Goal: Task Accomplishment & Management: Manage account settings

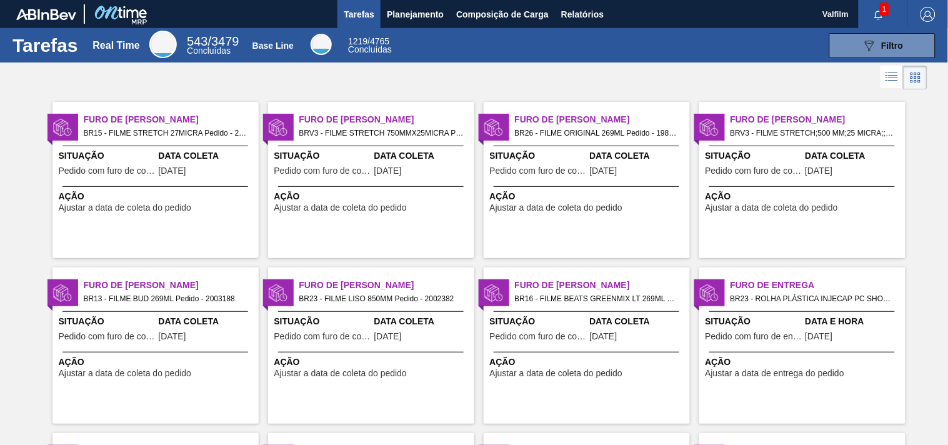
click at [150, 109] on div "Furo de Coleta BR15 - FILME STRETCH 27MICRA Pedido - 2001733 Situação Pedido co…" at bounding box center [155, 180] width 206 height 156
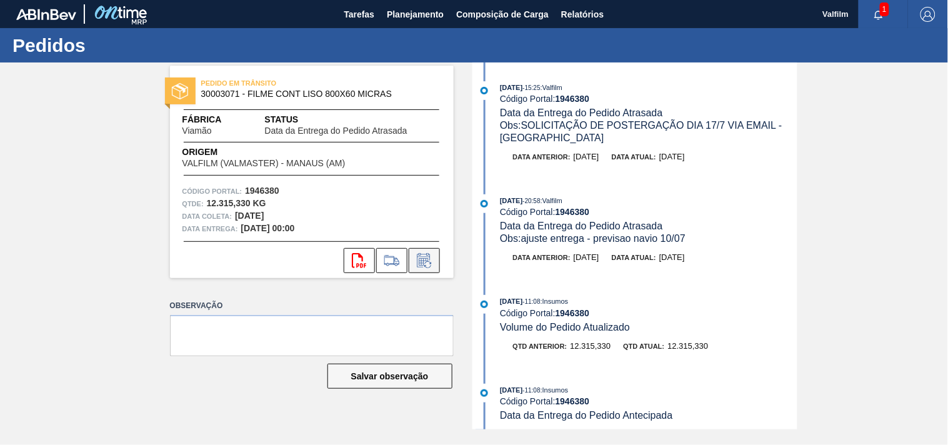
click at [425, 254] on icon at bounding box center [424, 260] width 20 height 15
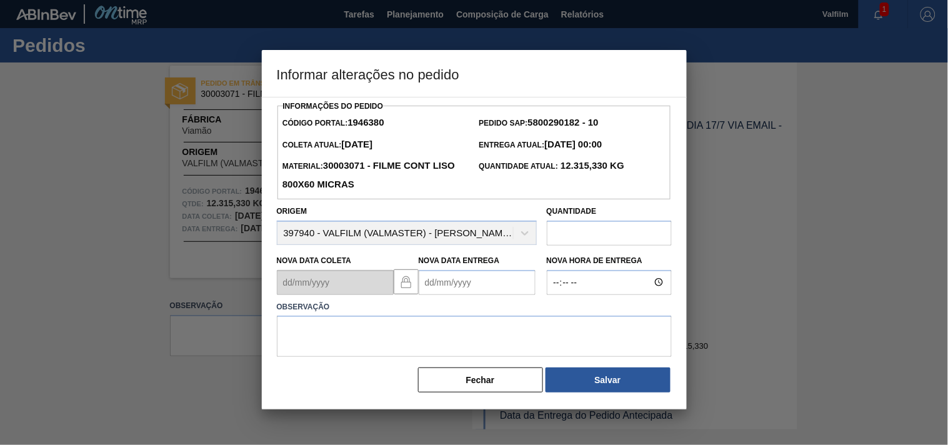
click at [429, 287] on Entrega1946380 "Nova Data Entrega" at bounding box center [477, 282] width 117 height 25
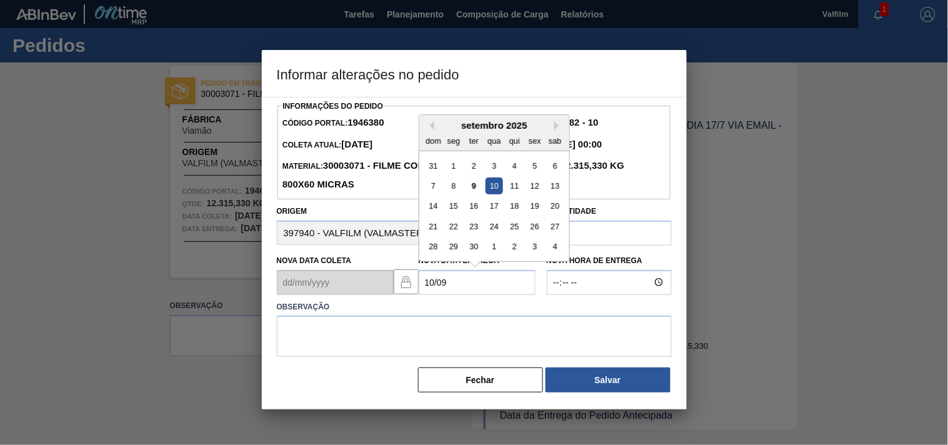
click at [494, 190] on div "10" at bounding box center [493, 185] width 17 height 17
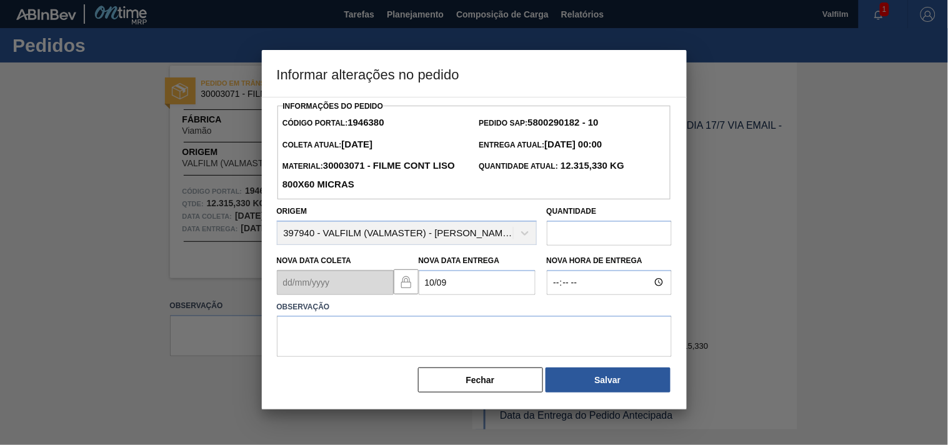
type Entrega1946380 "10/09/2025"
click at [350, 336] on textarea at bounding box center [474, 336] width 395 height 41
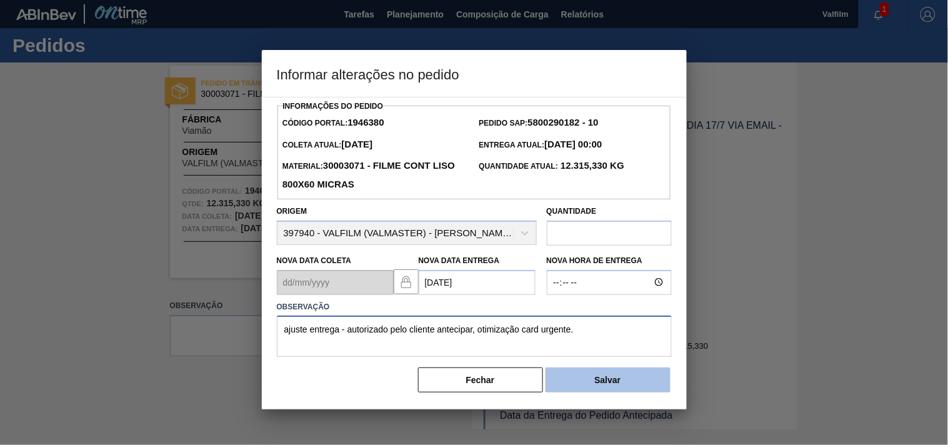
type textarea "ajuste entrega - autorizado pelo cliente antecipar, otimização card urgente."
click at [585, 387] on button "Salvar" at bounding box center [607, 379] width 125 height 25
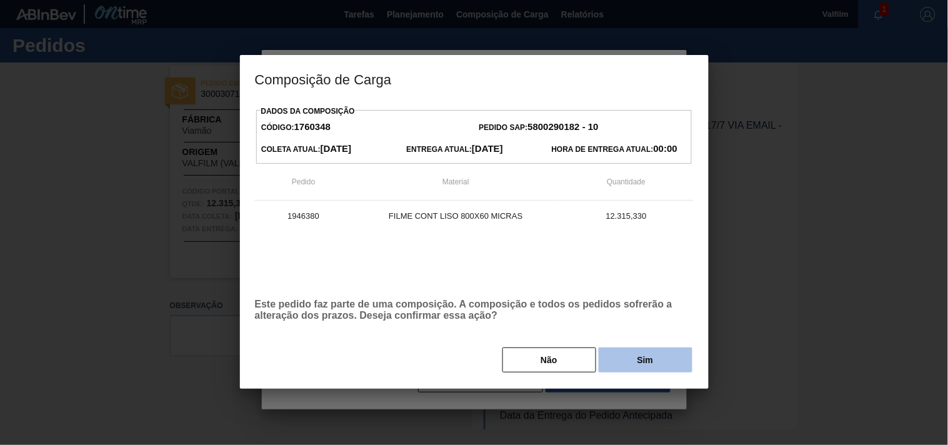
click at [630, 360] on button "Sim" at bounding box center [646, 359] width 94 height 25
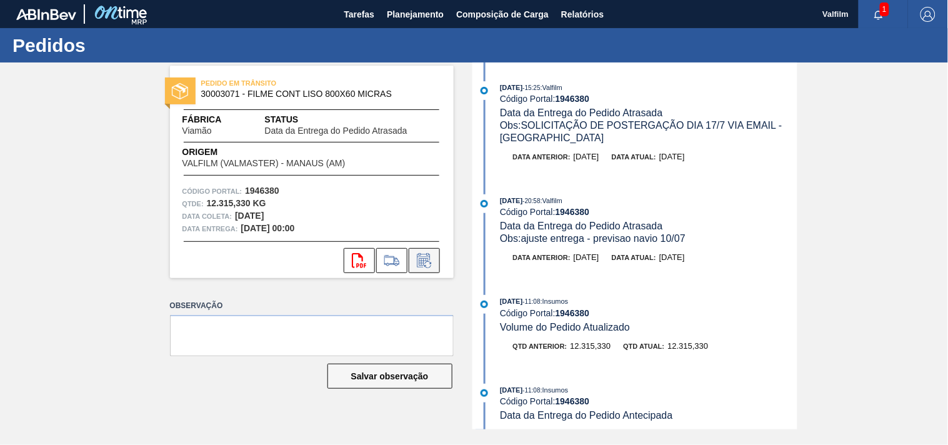
click at [433, 257] on icon at bounding box center [424, 260] width 20 height 15
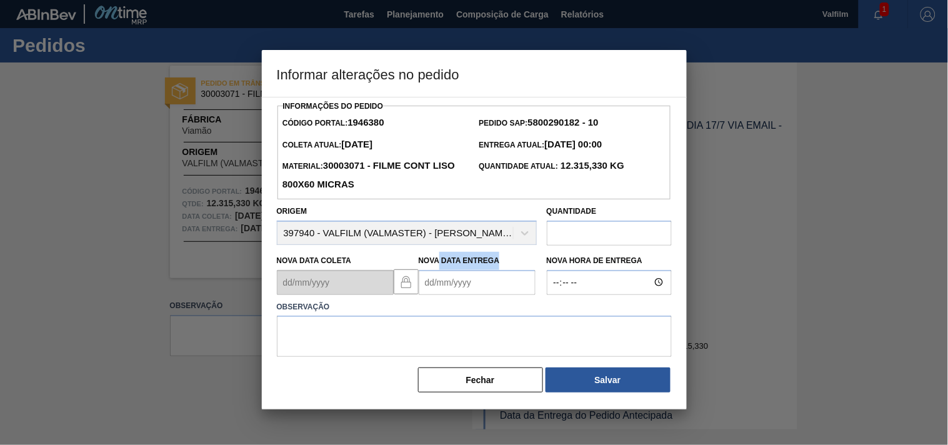
click at [431, 285] on div "Nova Data Entrega" at bounding box center [477, 273] width 117 height 43
click at [428, 285] on Entrega1946380 "Nova Data Entrega" at bounding box center [477, 282] width 117 height 25
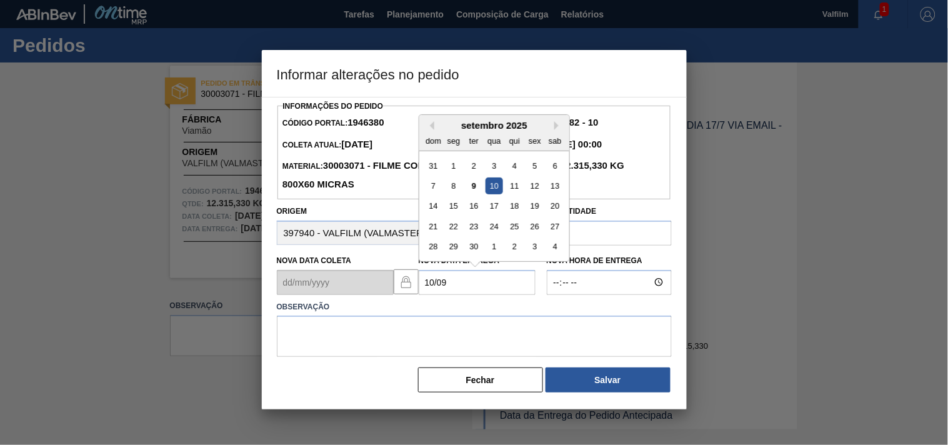
type Entrega1946380 "[DATE]"
click at [385, 334] on textarea at bounding box center [474, 336] width 395 height 41
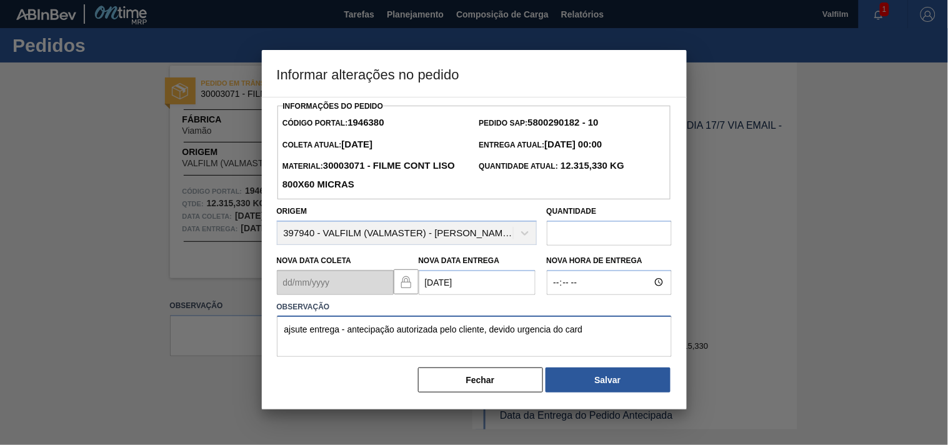
click at [617, 330] on textarea "ajsute entrega - antecipação autorizada pelo cliente, devido urgencia do card" at bounding box center [474, 336] width 395 height 41
paste textarea "1989886"
drag, startPoint x: 644, startPoint y: 330, endPoint x: 230, endPoint y: 330, distance: 413.6
click at [230, 330] on div "Informar alterações no pedido Informações do Pedido Código Portal: 1946380 Pedi…" at bounding box center [474, 222] width 948 height 445
type textarea "ajsute entrega - antecipação autorizada pelo cliente, devido urgencia do card 1…"
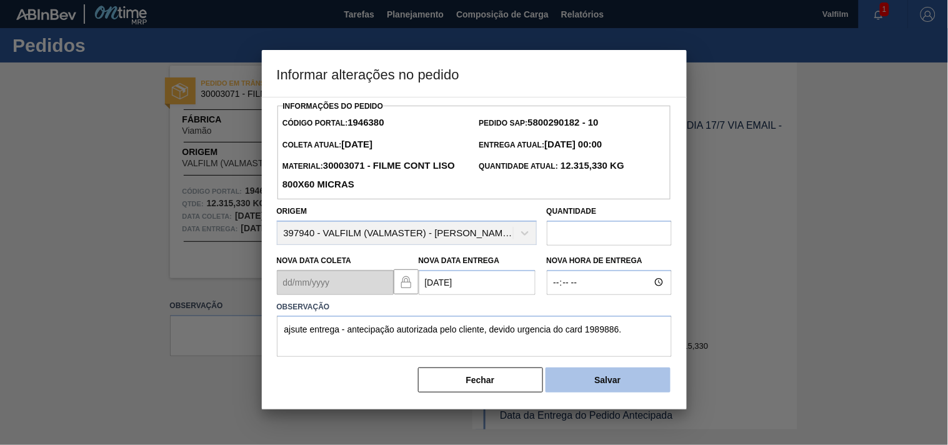
click at [577, 379] on button "Salvar" at bounding box center [607, 379] width 125 height 25
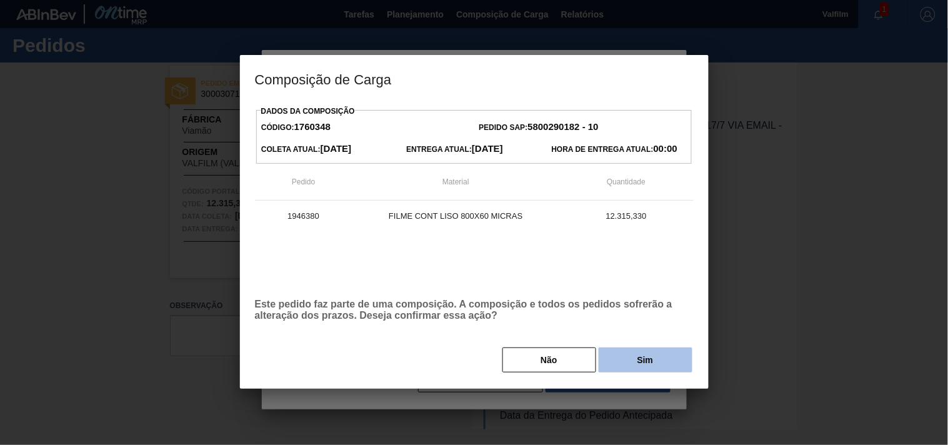
click at [658, 364] on button "Sim" at bounding box center [646, 359] width 94 height 25
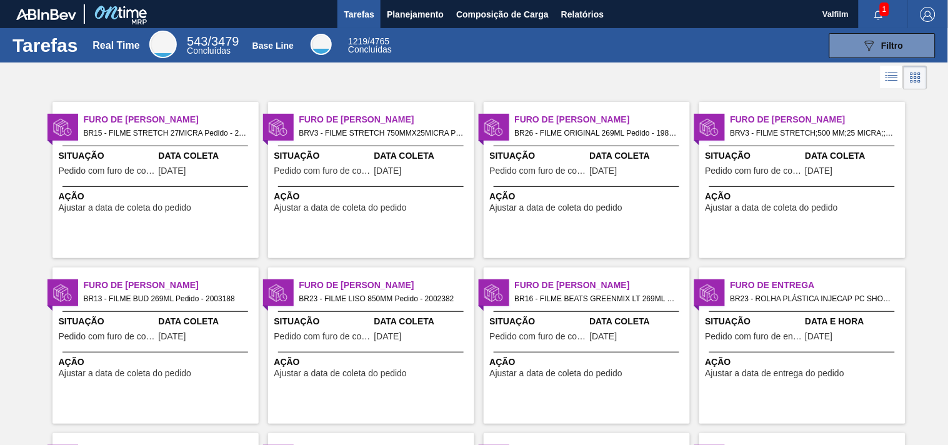
click at [351, 126] on div "Furo de Coleta BRV3 - FILME STRETCH 750MMX25MICRA Pedido - 1998317" at bounding box center [402, 126] width 206 height 27
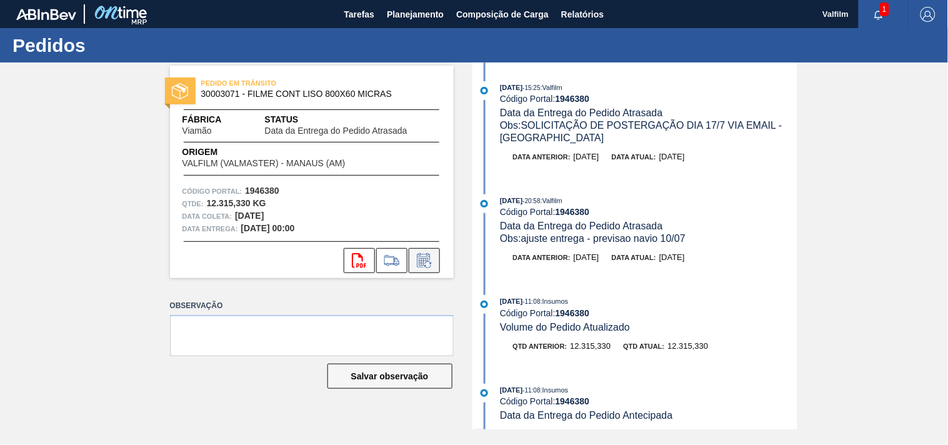
click at [422, 264] on icon at bounding box center [424, 260] width 20 height 15
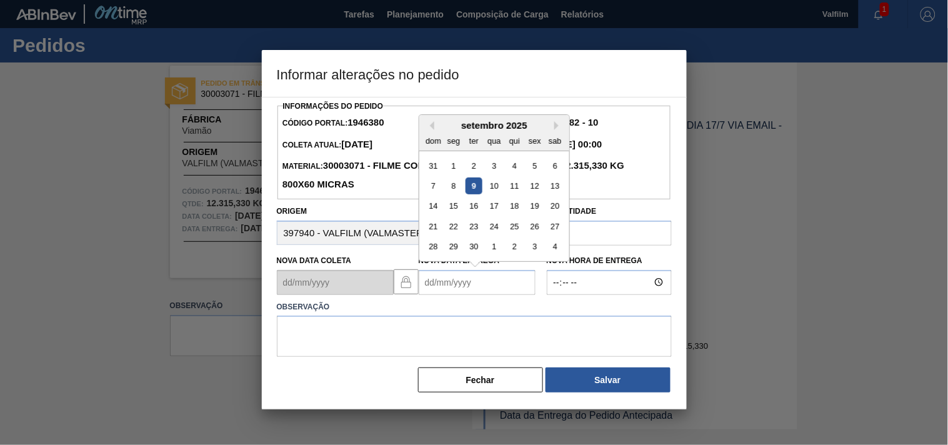
click at [435, 285] on Entrega1946380 "Nova Data Entrega" at bounding box center [477, 282] width 117 height 25
type Entrega1946380 "[DATE]"
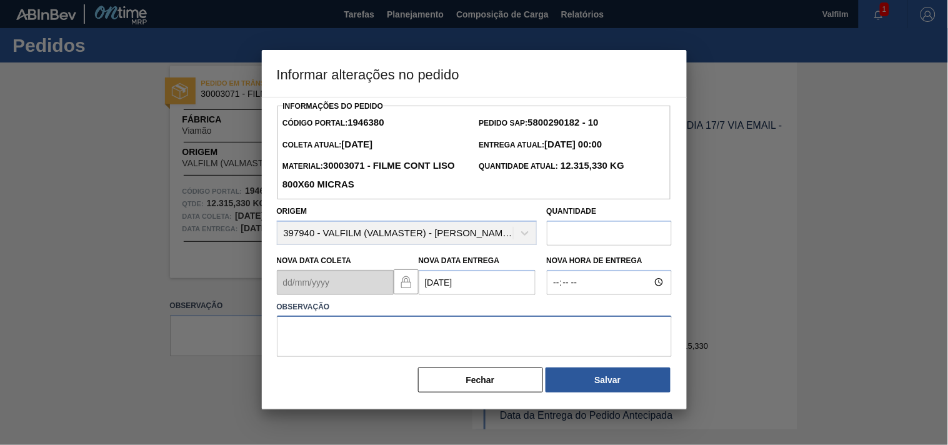
click at [338, 356] on textarea at bounding box center [474, 336] width 395 height 41
click at [366, 341] on textarea at bounding box center [474, 336] width 395 height 41
paste textarea "ajsute entrega - antecipação autorizada pelo cliente, devido urgencia do card 1…"
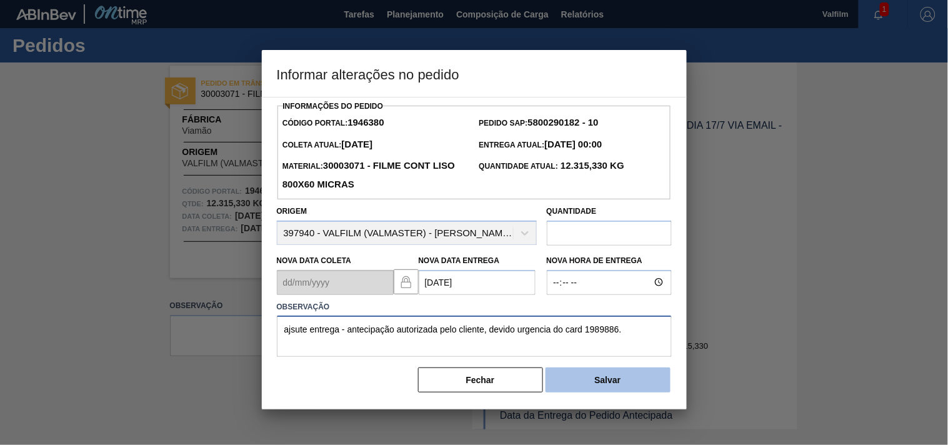
type textarea "ajsute entrega - antecipação autorizada pelo cliente, devido urgencia do card 1…"
click at [574, 392] on button "Salvar" at bounding box center [607, 379] width 125 height 25
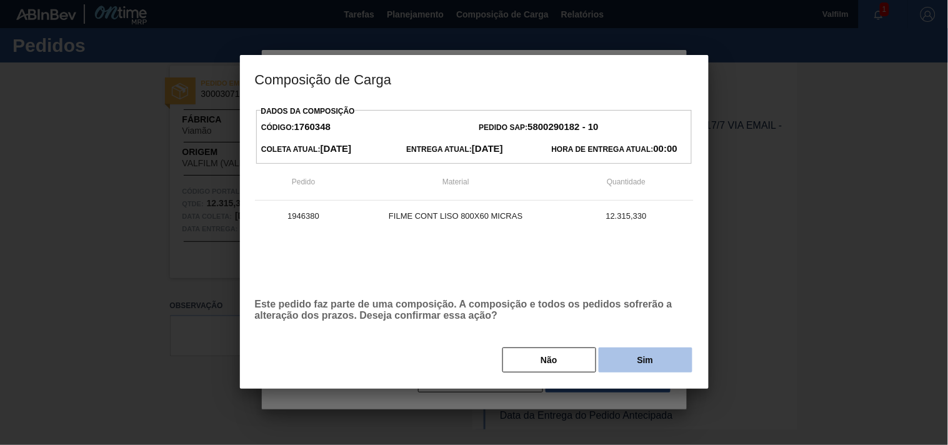
click at [617, 355] on button "Sim" at bounding box center [646, 359] width 94 height 25
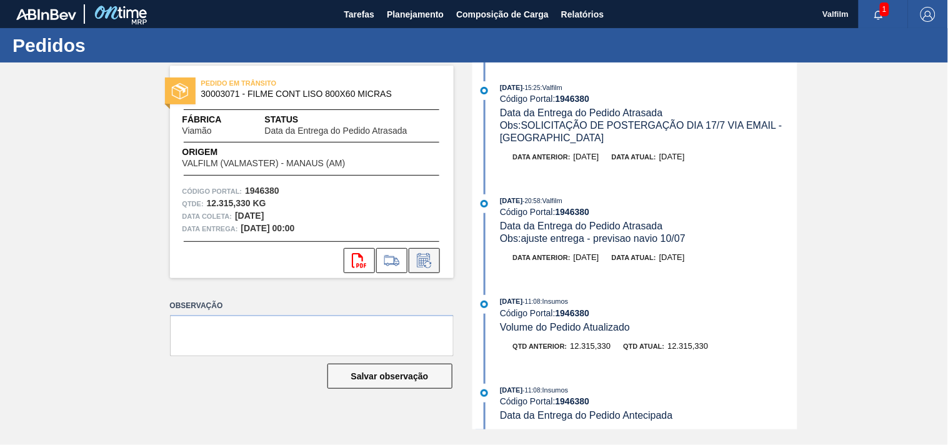
click at [417, 257] on icon at bounding box center [424, 260] width 20 height 15
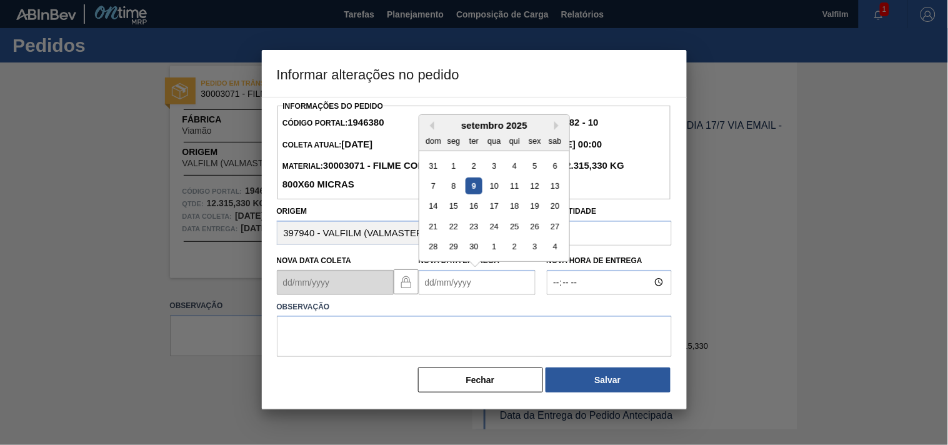
click at [442, 289] on Entrega1946380 "Nova Data Entrega" at bounding box center [477, 282] width 117 height 25
type Entrega1946380 "[DATE]"
click at [358, 346] on textarea at bounding box center [474, 336] width 395 height 41
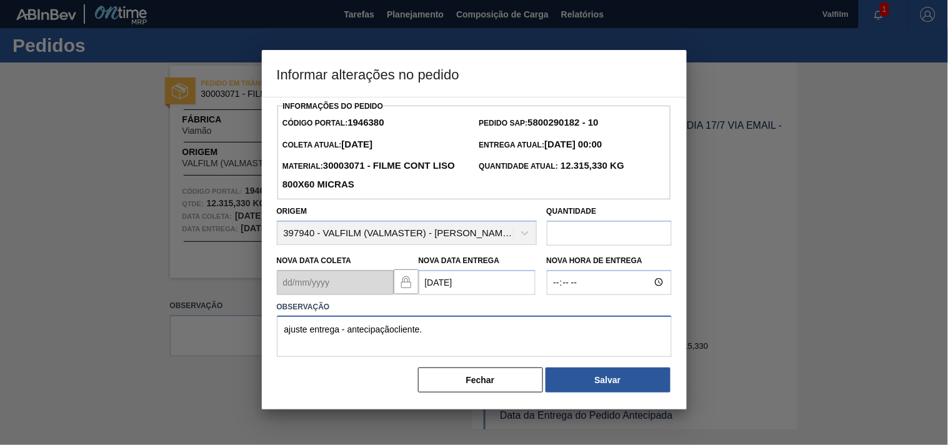
click at [390, 336] on textarea "ajuste entrega - antecipaçãocliente." at bounding box center [474, 336] width 395 height 41
click at [444, 344] on textarea "ajuste entrega - antecipação cliente." at bounding box center [474, 336] width 395 height 41
type textarea "ajuste entrega - antecipação cliente."
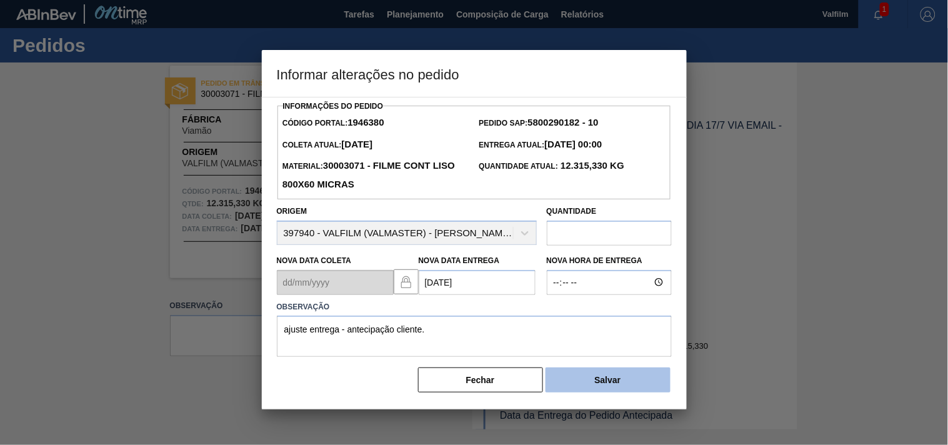
click at [590, 378] on button "Salvar" at bounding box center [607, 379] width 125 height 25
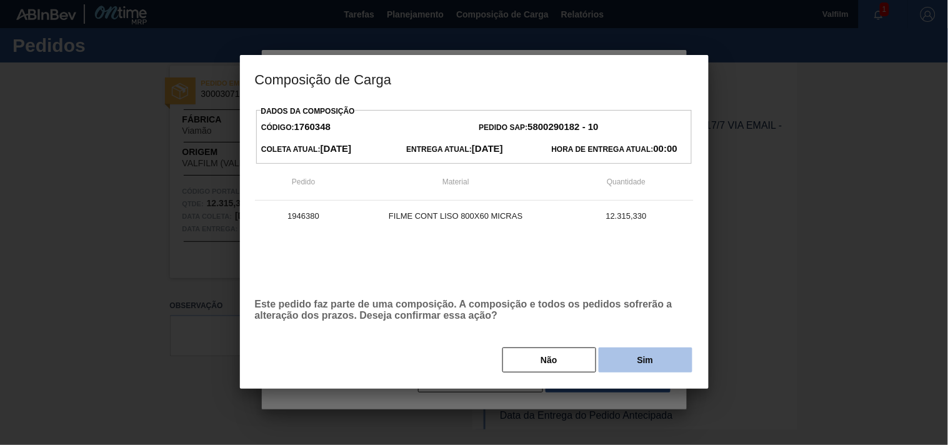
click at [632, 361] on button "Sim" at bounding box center [646, 359] width 94 height 25
